Goal: Check status: Check status

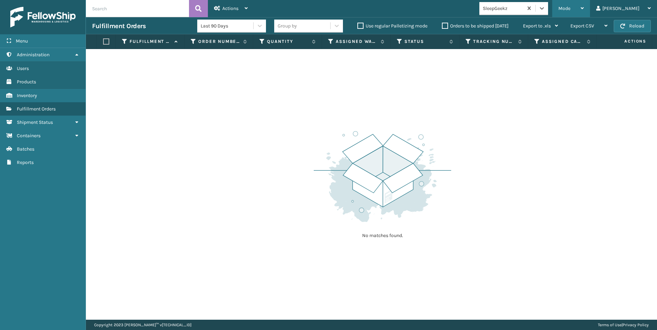
click at [583, 12] on div "Mode" at bounding box center [570, 8] width 25 height 17
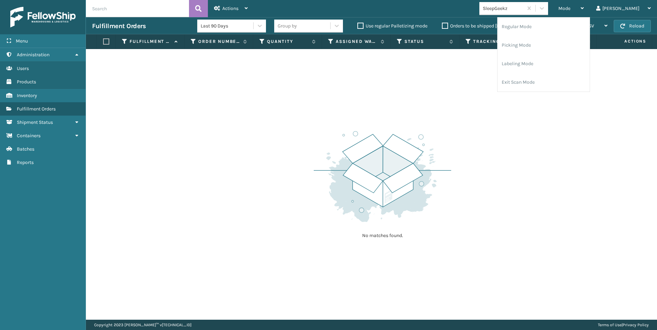
click at [523, 5] on div "SleepGeekz" at bounding box center [502, 8] width 41 height 7
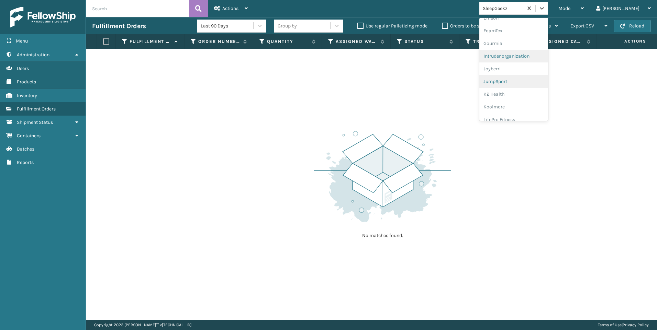
scroll to position [172, 0]
click at [542, 92] on div "Koolmore" at bounding box center [513, 95] width 69 height 13
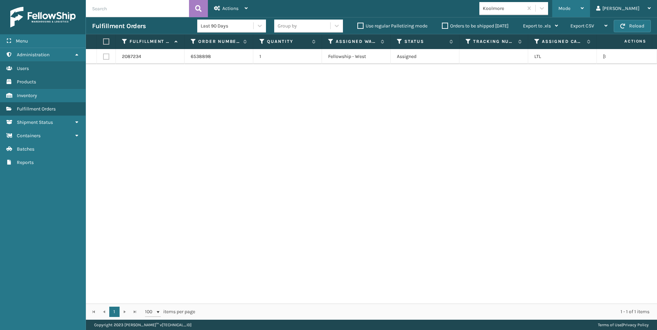
click at [583, 8] on div "Mode" at bounding box center [570, 8] width 25 height 17
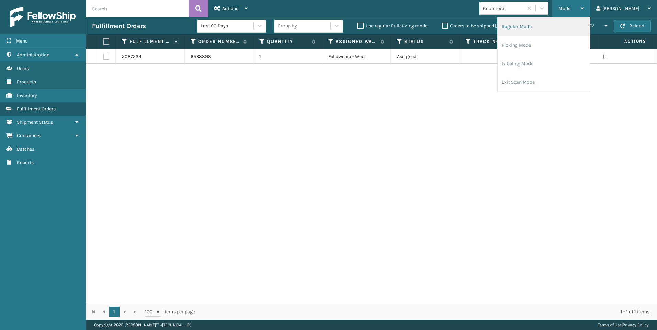
click at [565, 27] on li "Regular Mode" at bounding box center [543, 27] width 92 height 19
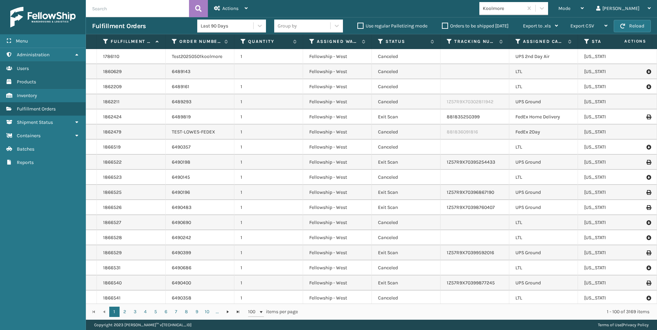
click at [124, 9] on input "text" at bounding box center [137, 8] width 103 height 17
paste input "2081468"
type input "2081468"
click at [197, 15] on button at bounding box center [198, 8] width 19 height 17
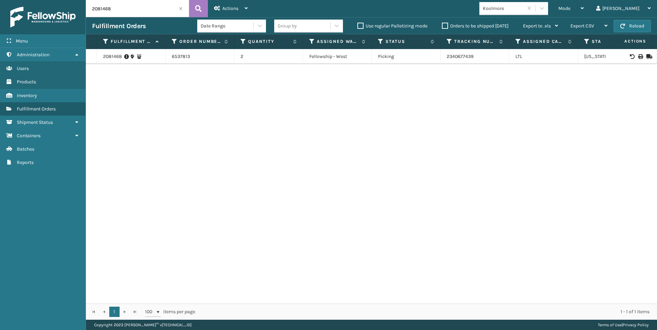
click at [128, 55] on icon at bounding box center [126, 56] width 5 height 7
click at [126, 56] on icon at bounding box center [126, 56] width 5 height 7
click at [111, 57] on link "2081468" at bounding box center [112, 56] width 19 height 7
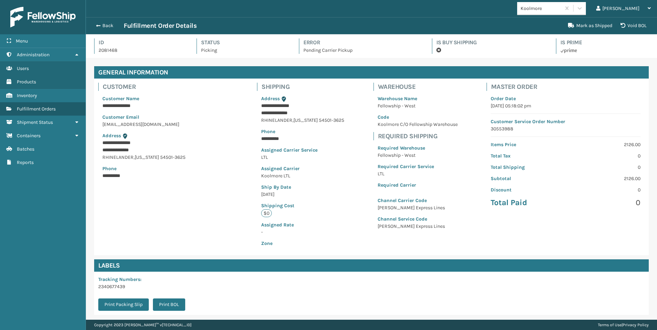
scroll to position [16, 571]
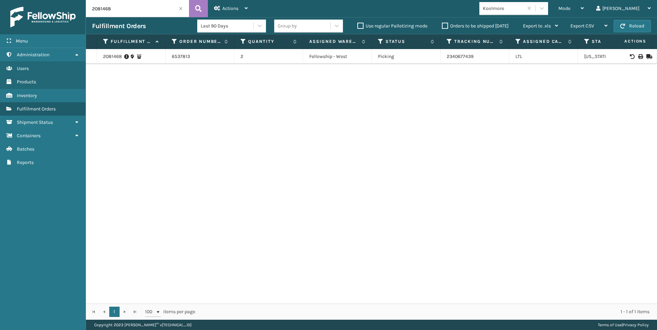
click at [466, 56] on td "2340677439" at bounding box center [474, 56] width 69 height 15
drag, startPoint x: 329, startPoint y: 138, endPoint x: 315, endPoint y: 171, distance: 35.8
click at [329, 138] on div "2081468 6537813 2 Fellowship - West Picking 2340677439 LTL [US_STATE] Pending C…" at bounding box center [371, 176] width 571 height 255
click at [543, 195] on div "2081468 6537813 2 Fellowship - West Picking 2340677439 LTL [US_STATE] Pending C…" at bounding box center [371, 176] width 571 height 255
drag, startPoint x: 543, startPoint y: 197, endPoint x: 548, endPoint y: 232, distance: 35.5
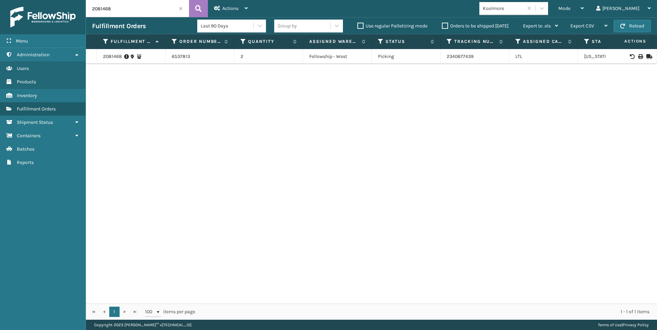
drag, startPoint x: 512, startPoint y: 115, endPoint x: 596, endPoint y: 77, distance: 92.4
click at [512, 115] on div "2081468 6537813 2 Fellowship - West Picking 2340677439 LTL [US_STATE] Pending C…" at bounding box center [371, 176] width 571 height 255
click at [29, 0] on div "Menu Administration Users Products Inventory Fulfillment Orders Shipment Status…" at bounding box center [328, 0] width 657 height 0
paste input "6538210"
click at [128, 54] on icon at bounding box center [127, 56] width 5 height 7
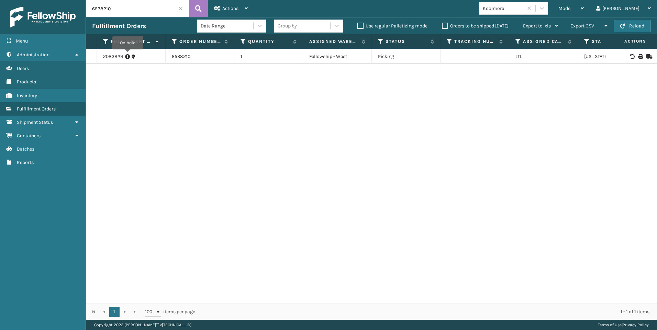
click at [128, 54] on icon at bounding box center [127, 56] width 5 height 7
click at [128, 57] on icon at bounding box center [127, 56] width 5 height 7
click at [126, 56] on icon at bounding box center [127, 56] width 5 height 7
click at [130, 54] on div "2083829" at bounding box center [131, 56] width 56 height 7
click at [124, 60] on td "2083829" at bounding box center [131, 56] width 69 height 15
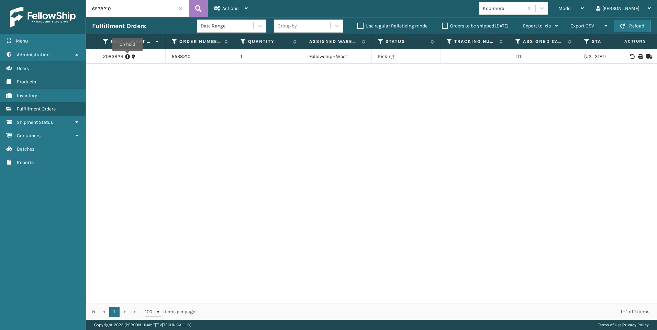
click at [127, 56] on icon at bounding box center [127, 56] width 5 height 7
click at [106, 13] on input "6538210" at bounding box center [137, 8] width 103 height 17
drag, startPoint x: 118, startPoint y: 9, endPoint x: 0, endPoint y: 9, distance: 118.5
click at [0, 9] on html "Menu Administration Users Products Inventory Fulfillment Orders Shipment Status…" at bounding box center [328, 165] width 657 height 330
type input "2081468"
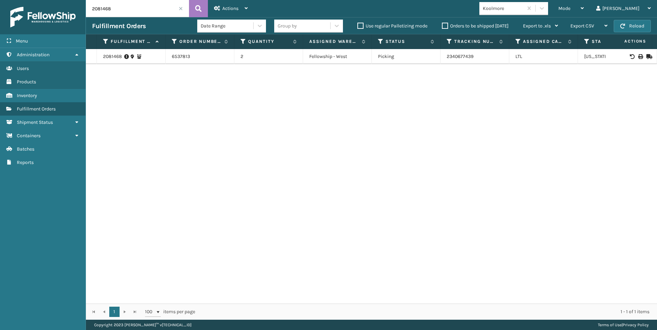
click at [445, 126] on div "2081468 6537813 2 Fellowship - West Picking 2340677439 LTL [US_STATE] Pending C…" at bounding box center [371, 176] width 571 height 255
click at [638, 55] on icon at bounding box center [640, 56] width 4 height 5
click at [124, 56] on icon at bounding box center [126, 56] width 5 height 7
click at [183, 8] on input "2081468" at bounding box center [137, 8] width 103 height 17
click at [181, 8] on span at bounding box center [181, 9] width 4 height 4
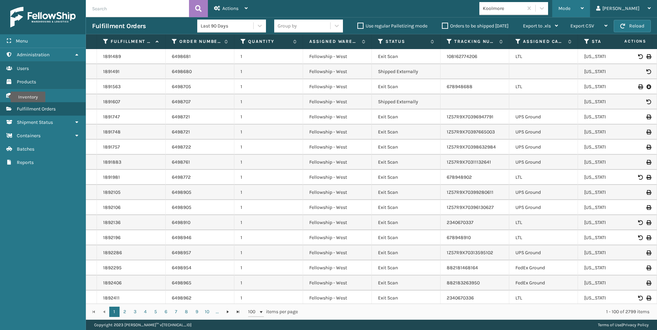
click at [570, 8] on span "Mode" at bounding box center [564, 8] width 12 height 6
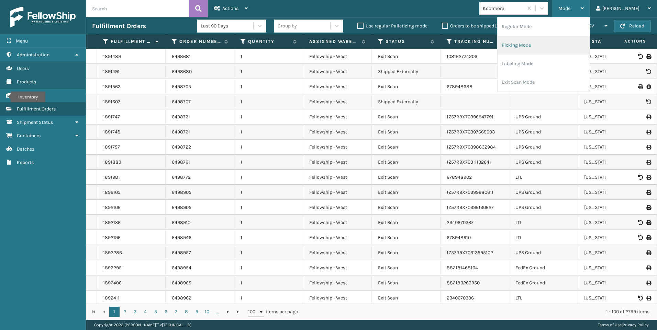
click at [556, 49] on li "Picking Mode" at bounding box center [543, 45] width 92 height 19
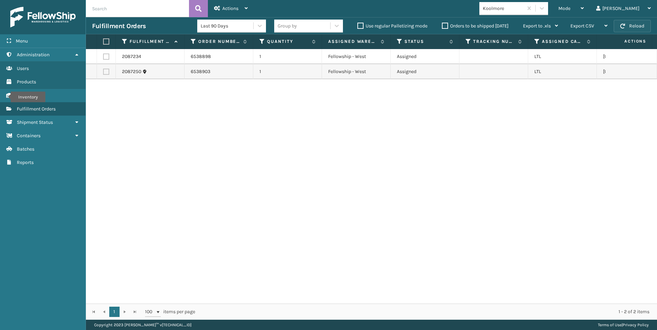
click at [616, 27] on button "Reload" at bounding box center [631, 26] width 37 height 12
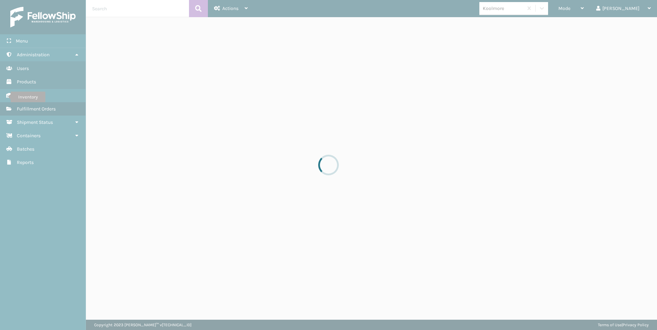
click at [628, 26] on div at bounding box center [328, 165] width 657 height 330
